Goal: Task Accomplishment & Management: Use online tool/utility

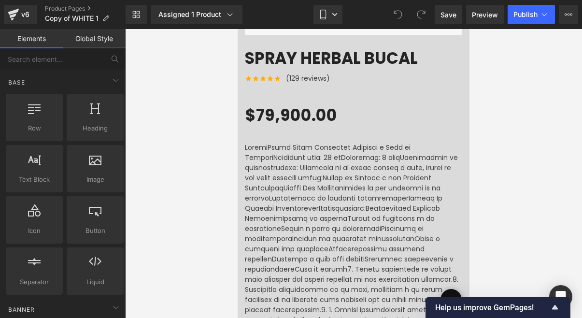
scroll to position [341, 0]
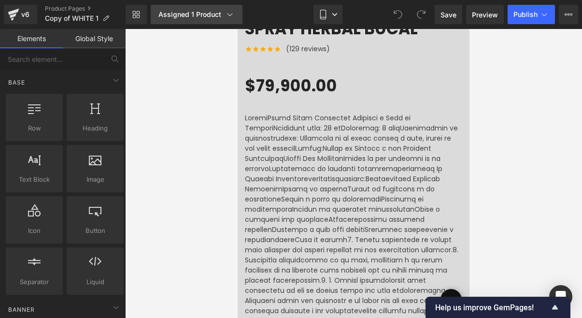
click at [229, 21] on link "Assigned 1 Product" at bounding box center [197, 14] width 92 height 19
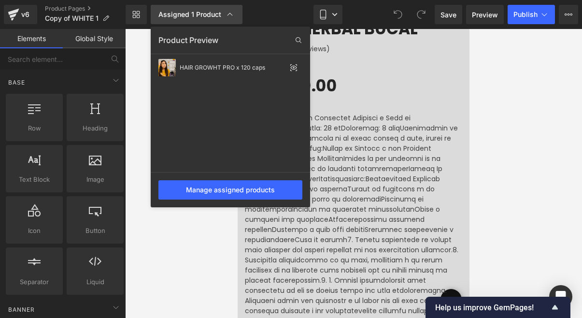
click at [229, 15] on icon at bounding box center [230, 15] width 10 height 10
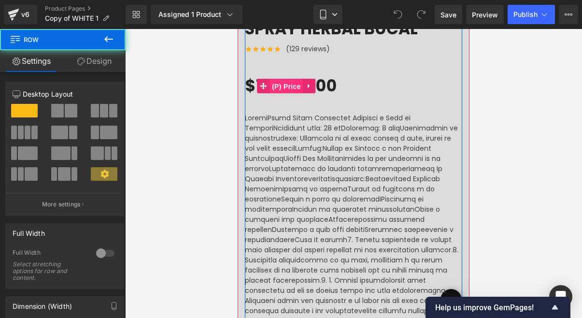
click at [287, 87] on span "(P) Price" at bounding box center [287, 86] width 34 height 14
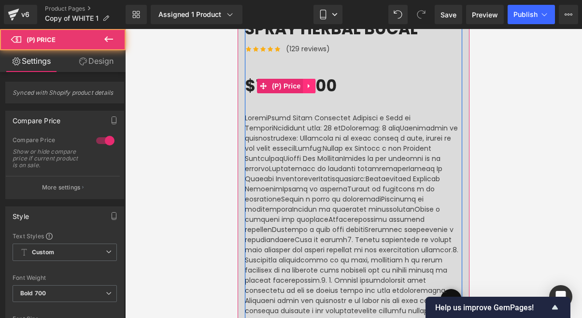
click at [311, 86] on icon at bounding box center [309, 85] width 7 height 7
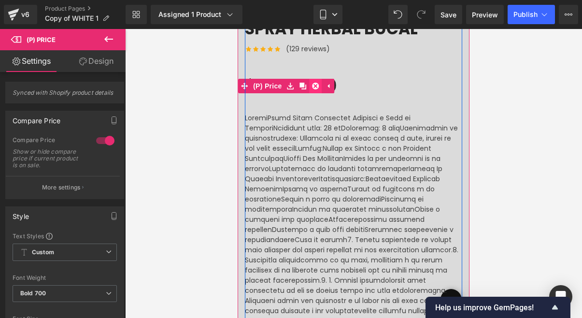
click at [314, 86] on icon at bounding box center [315, 86] width 7 height 7
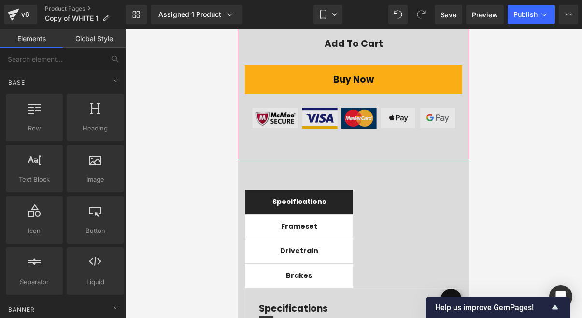
scroll to position [975, 0]
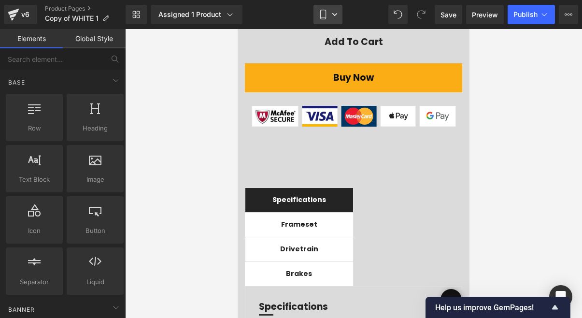
click at [336, 19] on link "Mobile" at bounding box center [327, 14] width 29 height 19
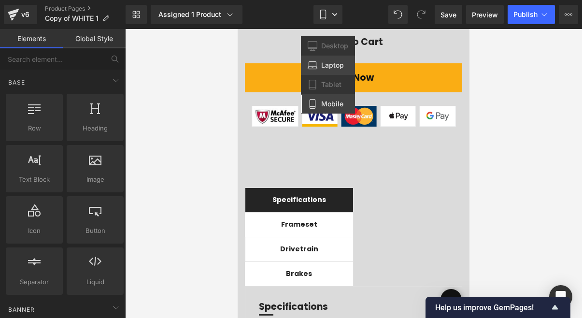
click at [321, 70] on link "Laptop" at bounding box center [328, 65] width 54 height 19
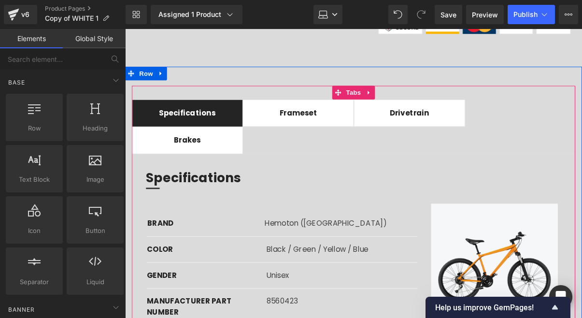
scroll to position [987, 0]
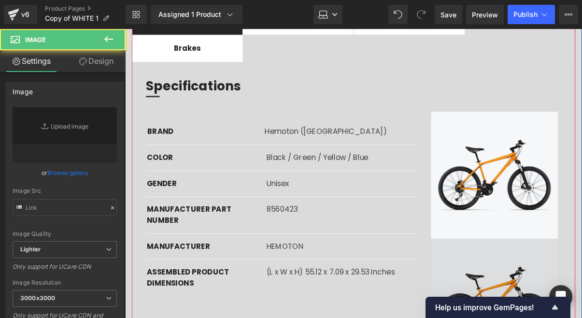
type input "[URL][DOMAIN_NAME]"
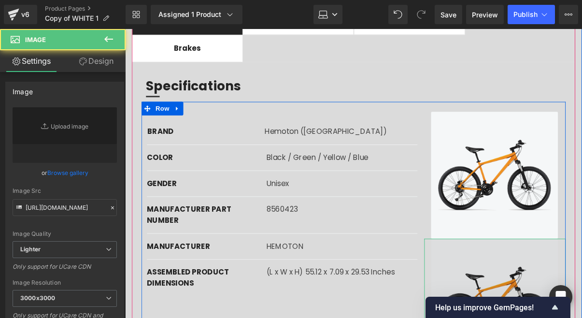
click at [516, 252] on img at bounding box center [518, 319] width 150 height 135
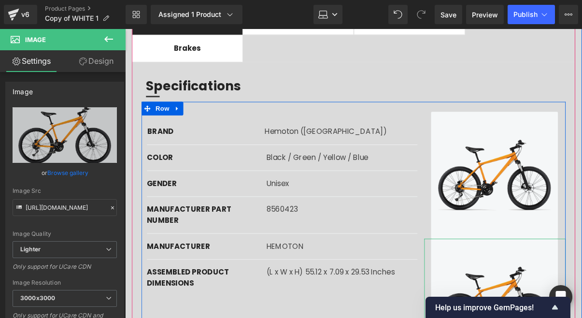
click at [533, 316] on icon at bounding box center [532, 319] width 5 height 6
click at [538, 316] on icon at bounding box center [537, 318] width 5 height 5
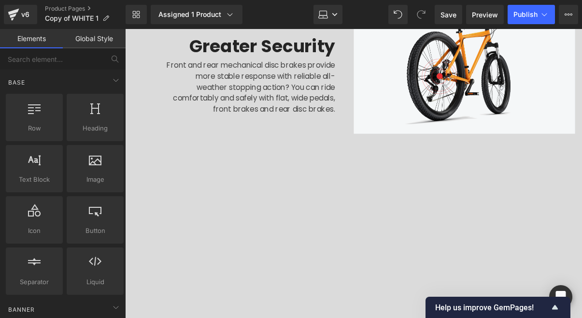
scroll to position [2225, 0]
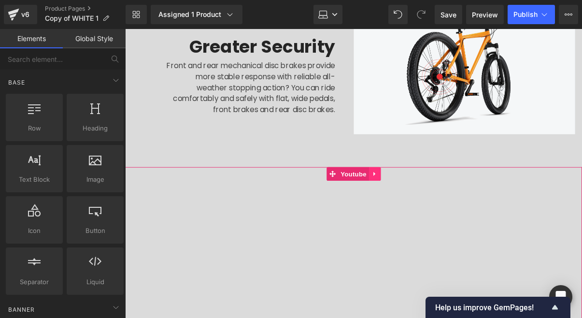
click at [387, 180] on icon at bounding box center [390, 183] width 7 height 7
click at [397, 180] on icon at bounding box center [396, 183] width 7 height 7
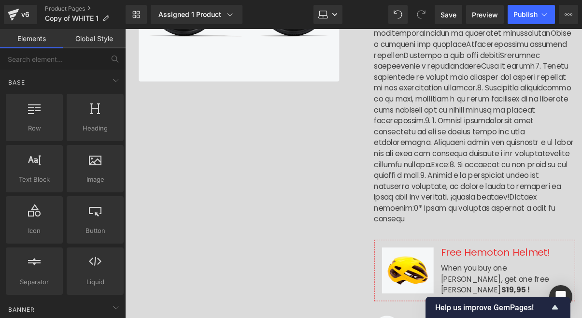
scroll to position [0, 0]
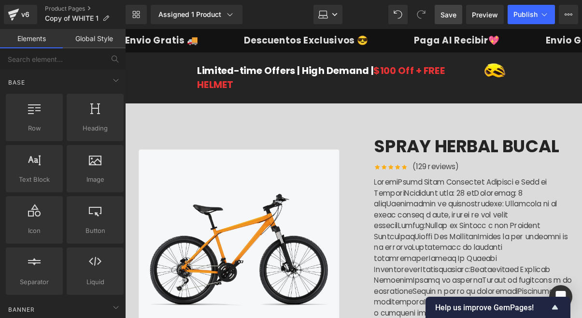
click at [448, 15] on span "Save" at bounding box center [448, 15] width 16 height 10
click at [31, 21] on link "v6" at bounding box center [20, 14] width 33 height 19
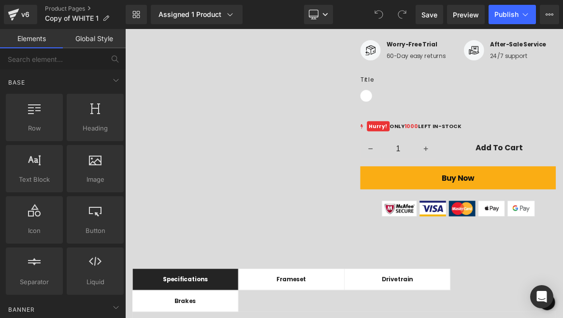
scroll to position [535, 0]
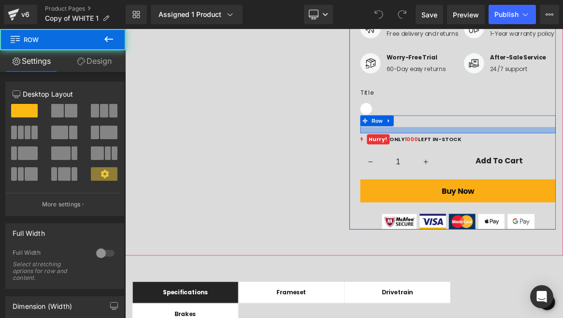
click at [524, 160] on div at bounding box center [569, 164] width 261 height 8
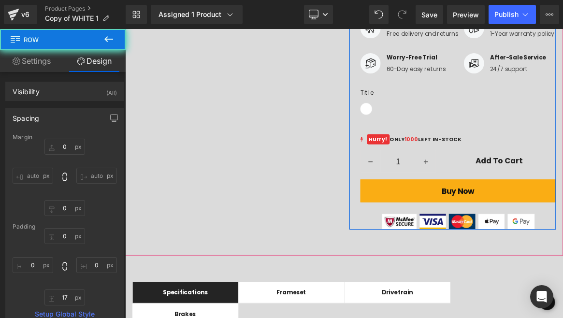
click at [517, 182] on div "1 (P) Quantity Add To Cart (P) Cart Button Row" at bounding box center [569, 206] width 261 height 48
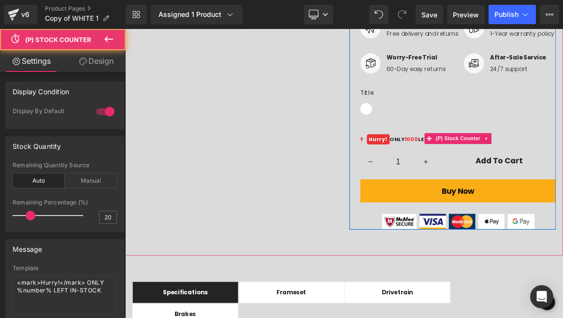
click at [562, 170] on div "Hurry! ONLY 1000 LEFT IN-STOCK" at bounding box center [569, 176] width 261 height 12
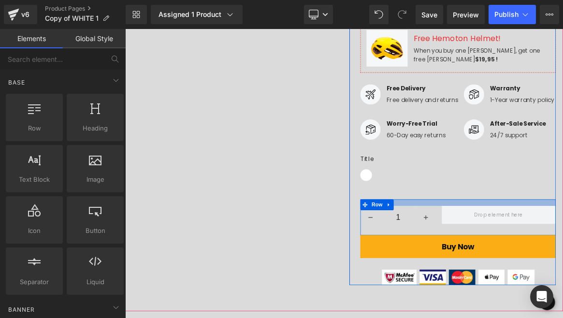
scroll to position [446, 0]
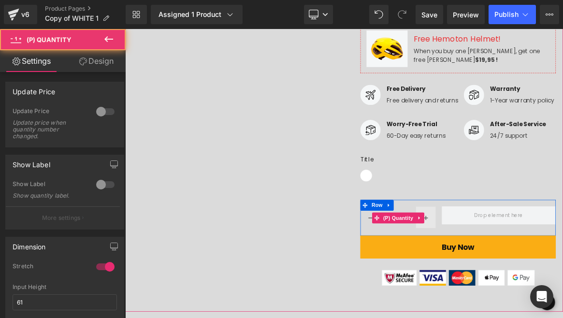
click at [518, 266] on link at bounding box center [526, 280] width 27 height 28
type input "2"
click at [517, 279] on icon at bounding box center [518, 281] width 2 height 4
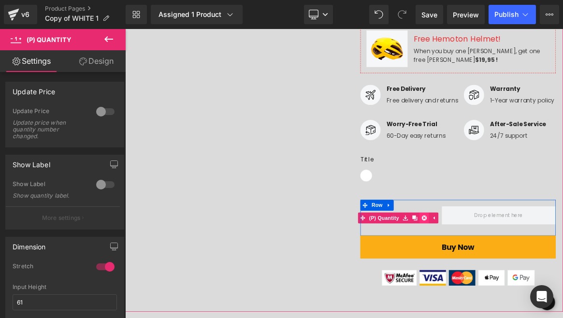
click at [527, 274] on link at bounding box center [524, 281] width 13 height 14
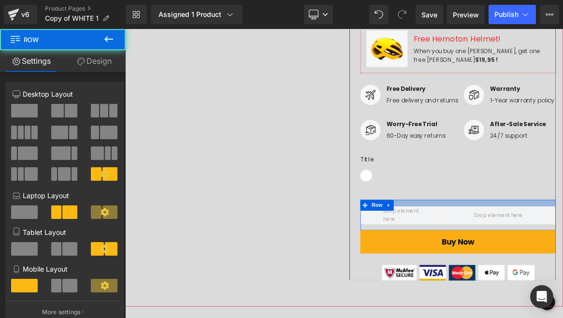
click at [516, 257] on div at bounding box center [569, 261] width 261 height 9
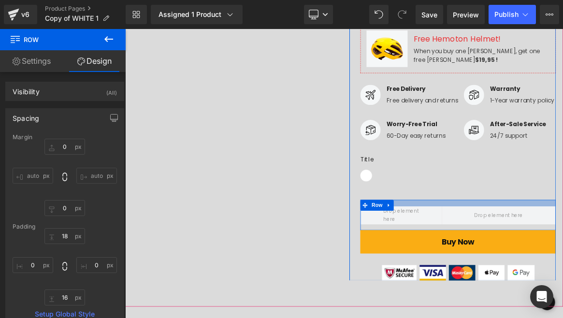
click at [497, 257] on div at bounding box center [569, 261] width 261 height 9
click at [518, 257] on div at bounding box center [569, 261] width 261 height 9
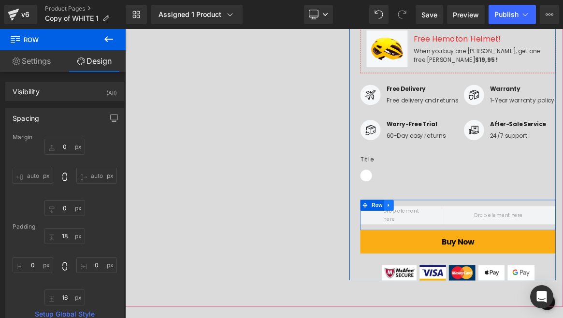
click at [477, 261] on icon at bounding box center [477, 264] width 7 height 7
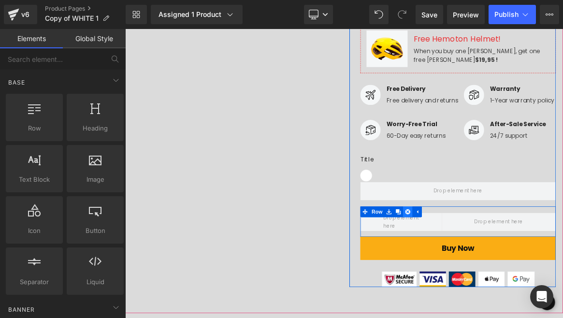
click at [505, 270] on icon at bounding box center [502, 273] width 7 height 7
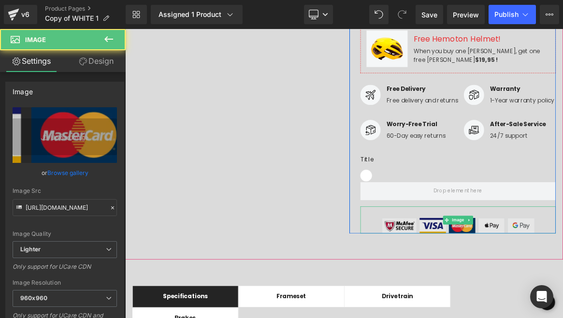
click at [562, 266] on img at bounding box center [570, 284] width 204 height 36
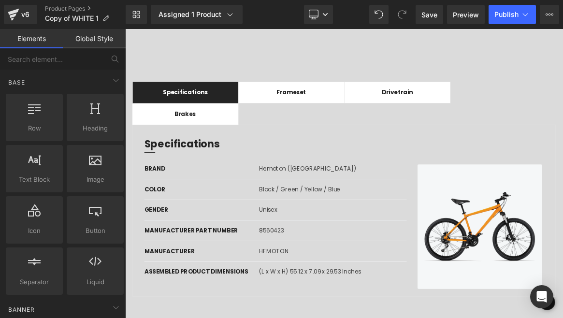
scroll to position [714, 0]
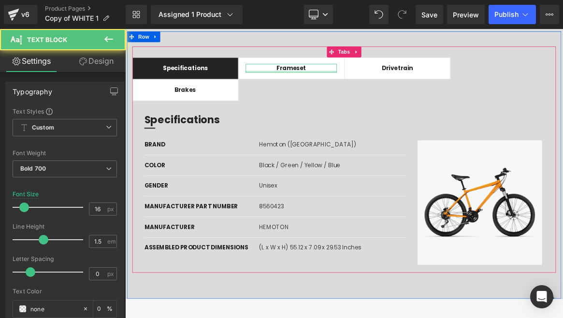
click at [338, 85] on div at bounding box center [347, 86] width 122 height 2
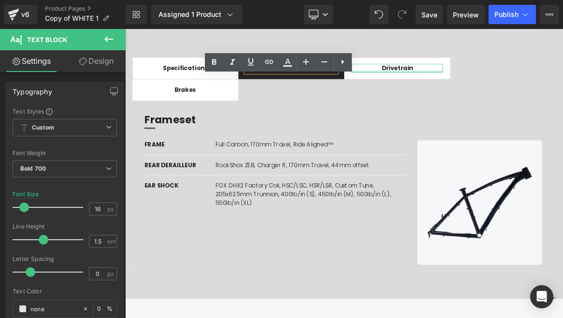
click at [448, 85] on div at bounding box center [488, 86] width 122 height 2
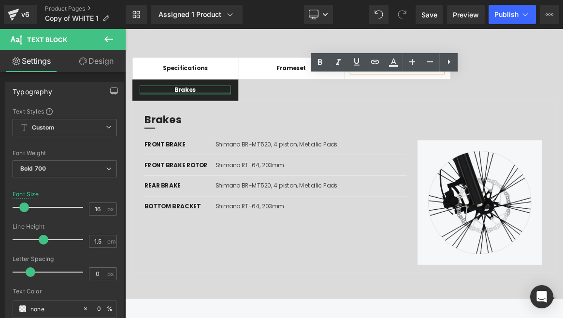
click at [252, 114] on div at bounding box center [205, 115] width 122 height 2
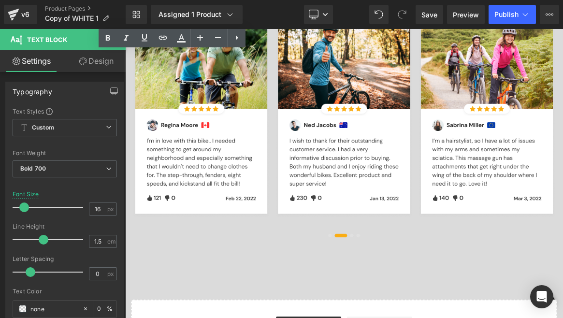
scroll to position [2382, 0]
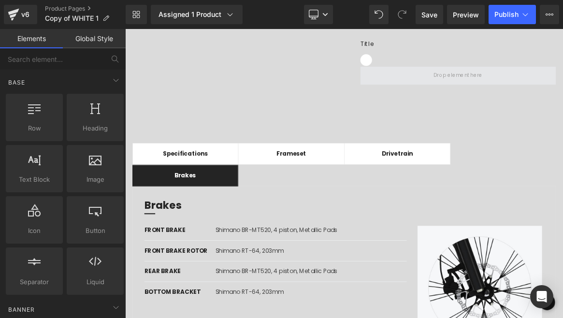
scroll to position [522, 0]
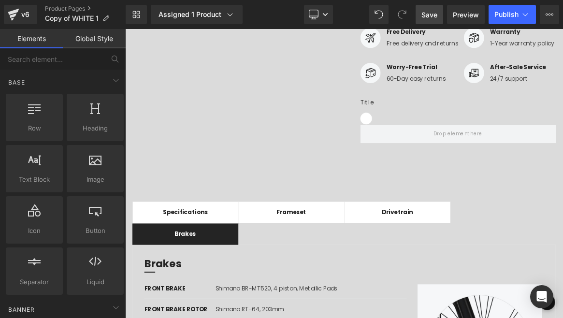
click at [420, 23] on link "Save" at bounding box center [429, 14] width 28 height 19
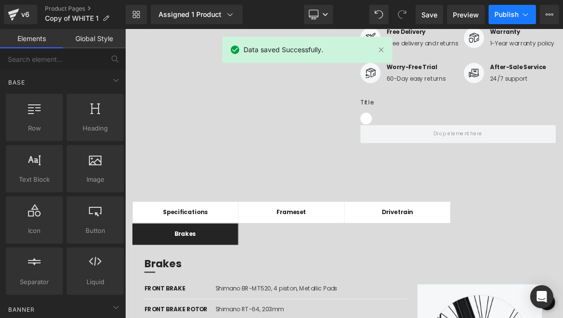
click at [501, 23] on button "Publish" at bounding box center [511, 14] width 47 height 19
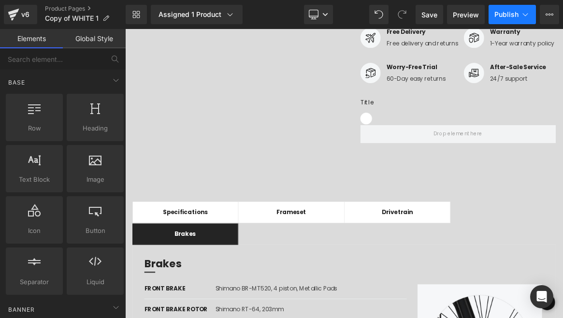
click at [500, 11] on span "Publish" at bounding box center [506, 15] width 24 height 8
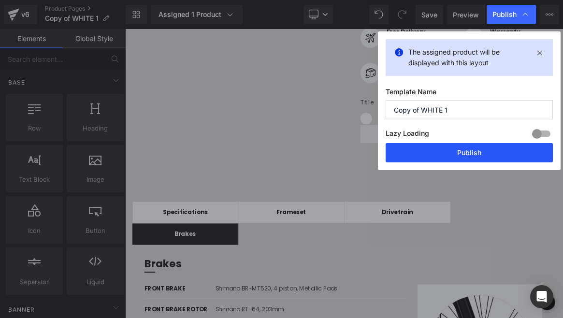
click at [461, 152] on button "Publish" at bounding box center [468, 152] width 167 height 19
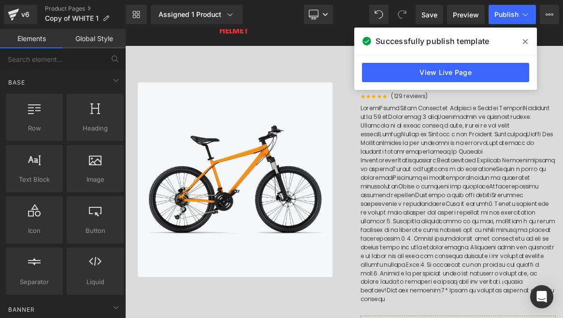
scroll to position [26, 0]
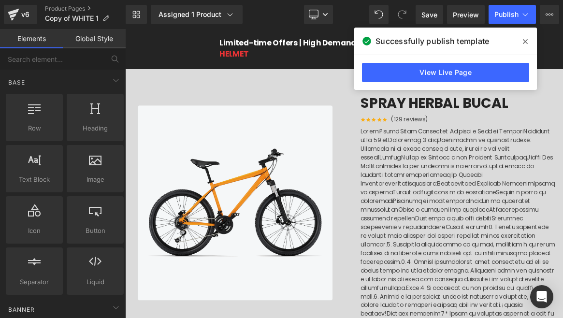
click at [529, 40] on span at bounding box center [524, 41] width 15 height 15
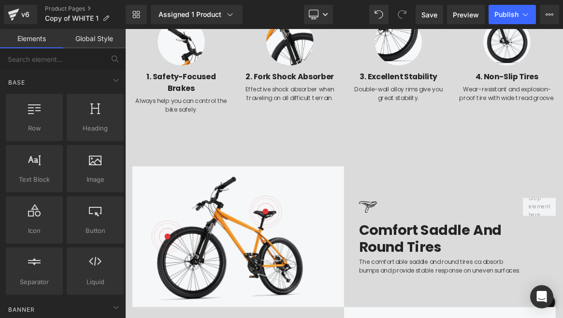
scroll to position [1774, 0]
